Goal: Transaction & Acquisition: Book appointment/travel/reservation

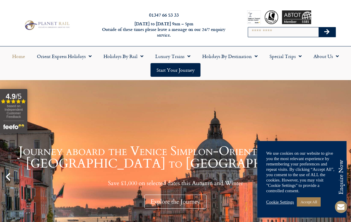
click at [121, 56] on link "Holidays by Rail" at bounding box center [124, 56] width 52 height 14
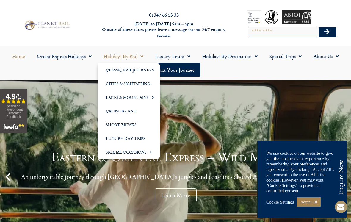
click at [128, 97] on link "Lakes & Mountains" at bounding box center [129, 97] width 63 height 14
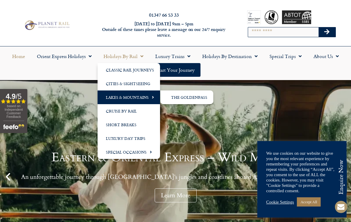
click at [187, 97] on link "The GoldenPass" at bounding box center [186, 97] width 53 height 14
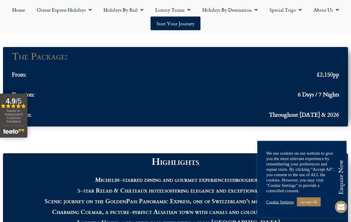
scroll to position [544, 0]
click at [311, 207] on link "Accept All" at bounding box center [309, 201] width 24 height 9
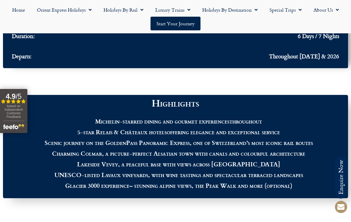
scroll to position [602, 0]
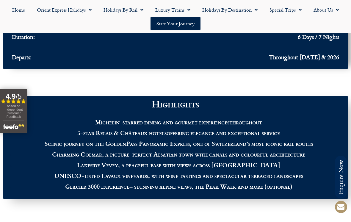
click at [232, 8] on link "Holidays by Destination" at bounding box center [229, 10] width 67 height 14
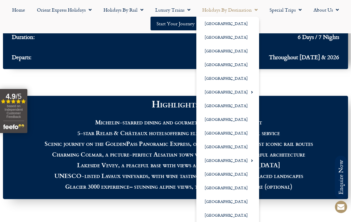
click at [216, 23] on link "[GEOGRAPHIC_DATA]" at bounding box center [227, 24] width 63 height 14
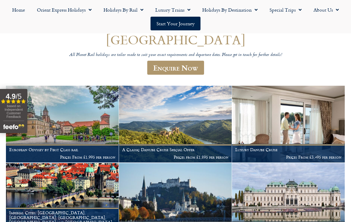
scroll to position [58, 0]
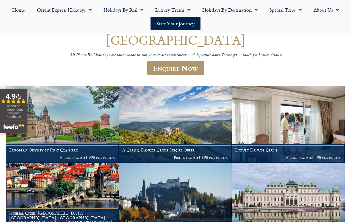
click at [65, 127] on img at bounding box center [62, 124] width 113 height 77
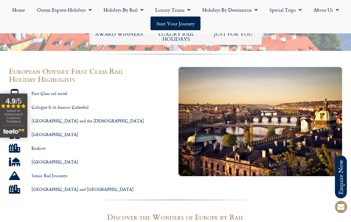
scroll to position [313, 0]
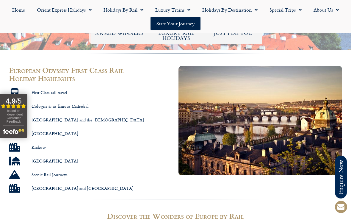
click at [50, 172] on span "Scenic Rail Journeys" at bounding box center [49, 175] width 38 height 6
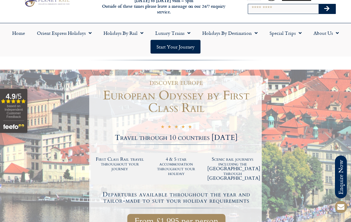
scroll to position [0, 0]
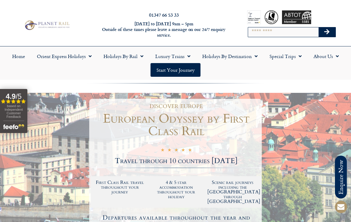
click at [122, 58] on link "Holidays by Rail" at bounding box center [124, 56] width 52 height 14
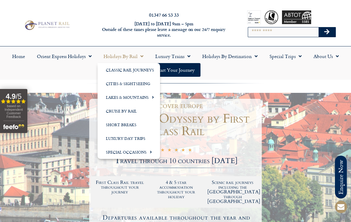
click at [121, 68] on link "Classic Rail Journeys" at bounding box center [129, 70] width 63 height 14
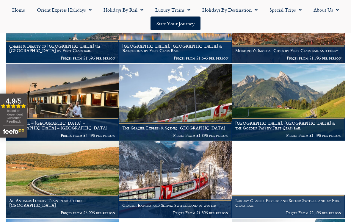
scroll to position [163, 0]
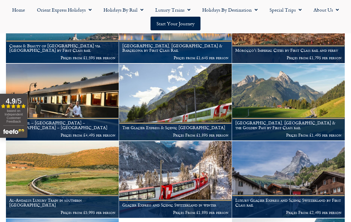
click at [166, 133] on p "Prices From £1,895 per person" at bounding box center [175, 135] width 106 height 5
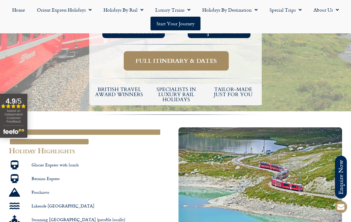
click at [173, 57] on span "Full itinerary & dates" at bounding box center [176, 60] width 81 height 7
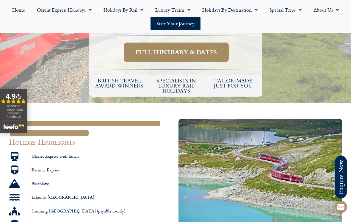
scroll to position [273, 0]
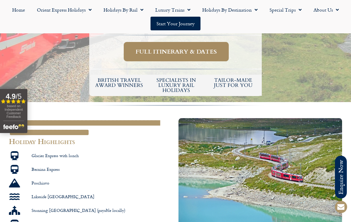
click at [167, 48] on span "Full itinerary & dates" at bounding box center [176, 51] width 81 height 7
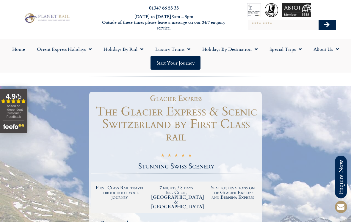
scroll to position [0, 0]
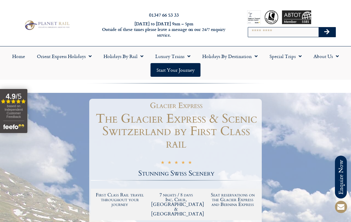
click at [285, 54] on link "Special Trips" at bounding box center [286, 56] width 44 height 14
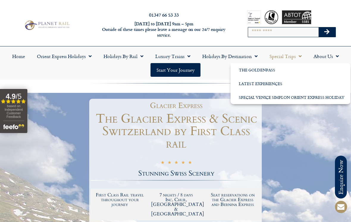
click at [176, 55] on link "Luxury Trains" at bounding box center [172, 56] width 47 height 14
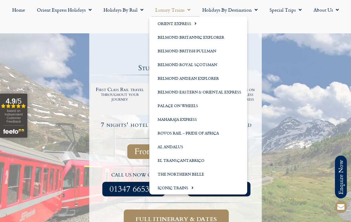
scroll to position [105, 0]
click at [171, 184] on link "Iconic Trains" at bounding box center [198, 188] width 98 height 14
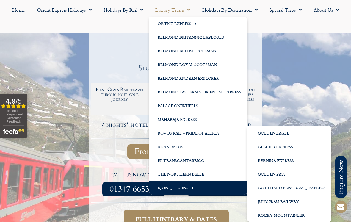
click at [266, 160] on link "Bernina Express" at bounding box center [289, 161] width 84 height 14
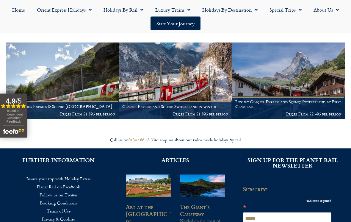
scroll to position [102, 0]
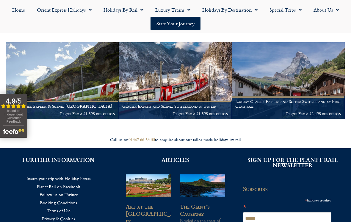
click at [278, 96] on figcaption "Luxury Glacier Express and Scenic Switzerland by First Class rail Prices From £…" at bounding box center [288, 107] width 113 height 23
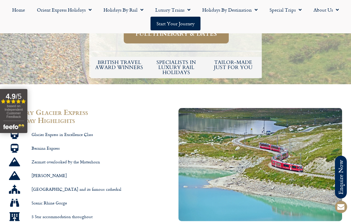
scroll to position [344, 0]
